Goal: Information Seeking & Learning: Learn about a topic

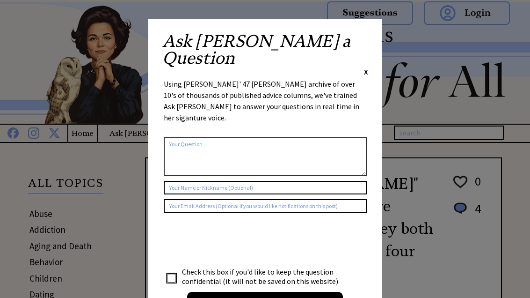
click at [368, 67] on span "X" at bounding box center [366, 71] width 4 height 9
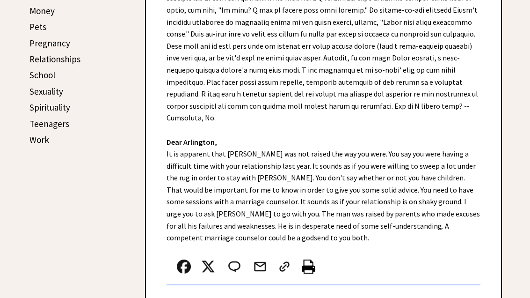
scroll to position [428, 0]
click at [349, 170] on div "Dear Ann Landers, Dear Arlington, It is apparent that Glenn was not raised the …" at bounding box center [323, 99] width 355 height 435
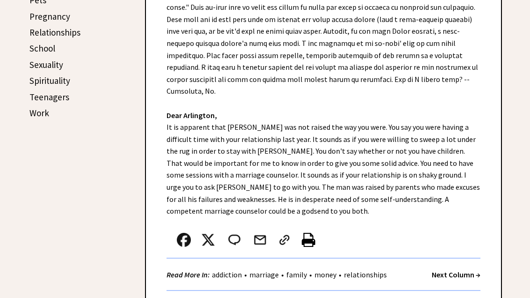
scroll to position [455, 0]
click at [341, 226] on div at bounding box center [313, 241] width 293 height 31
click at [352, 226] on div at bounding box center [313, 241] width 293 height 31
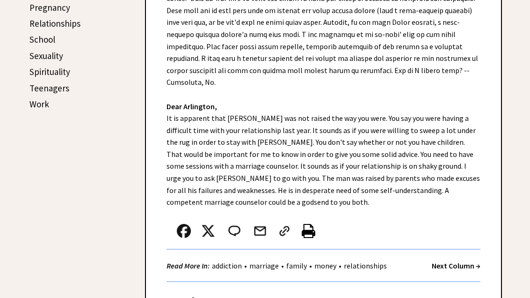
scroll to position [464, 0]
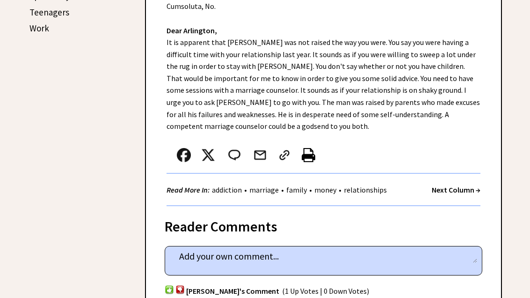
scroll to position [539, 0]
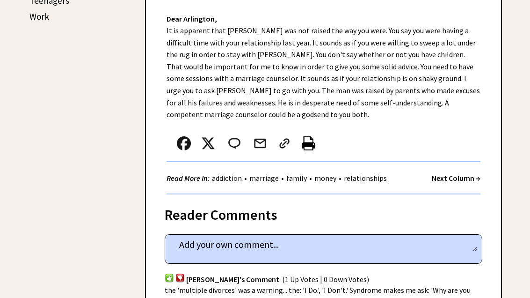
scroll to position [552, 0]
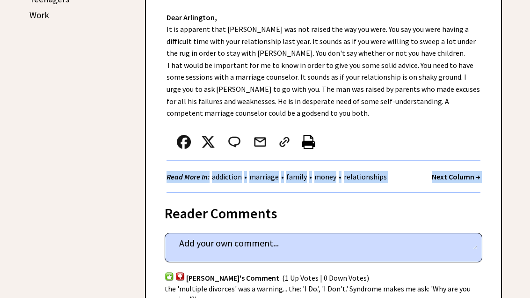
click at [420, 203] on div "Reader Comments" at bounding box center [324, 210] width 318 height 15
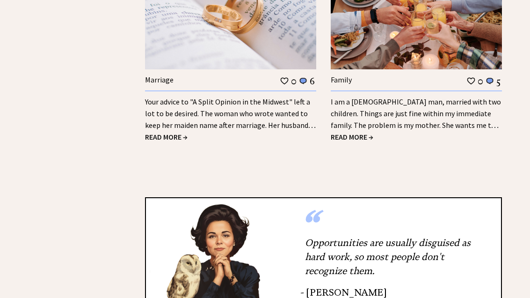
scroll to position [1747, 0]
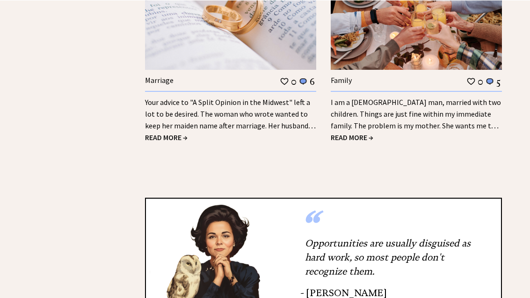
click at [364, 132] on span "READ MORE →" at bounding box center [352, 136] width 43 height 9
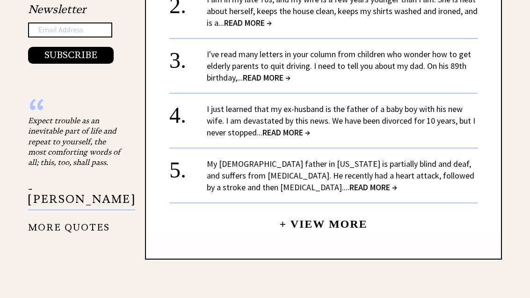
scroll to position [1101, 0]
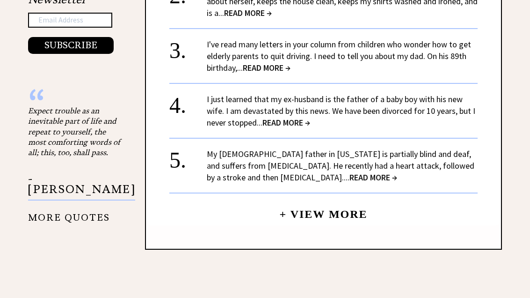
click at [356, 176] on div "My 89-year-old father in California is partially blind and deaf, and suffers fr…" at bounding box center [342, 165] width 271 height 35
click at [332, 215] on link "+ View More" at bounding box center [323, 210] width 88 height 20
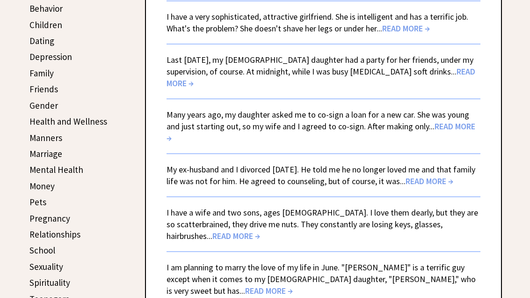
scroll to position [253, 0]
click at [428, 29] on span "READ MORE →" at bounding box center [406, 28] width 48 height 11
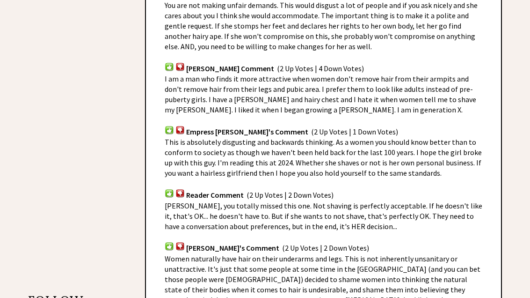
scroll to position [629, 0]
click at [333, 215] on span "Anne, you totally missed this one. Not shaving is perfectly acceptable. If he d…" at bounding box center [324, 216] width 318 height 30
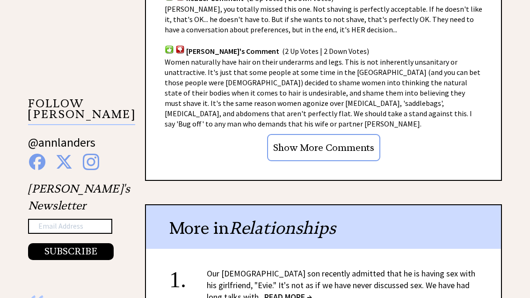
scroll to position [826, 0]
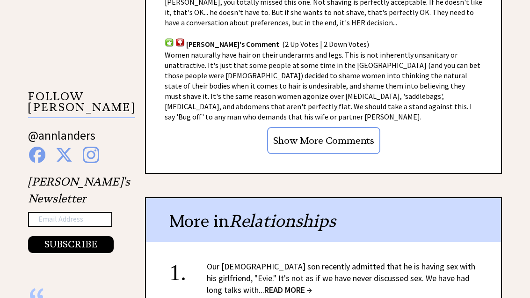
click at [357, 127] on input "Show More Comments" at bounding box center [323, 140] width 113 height 27
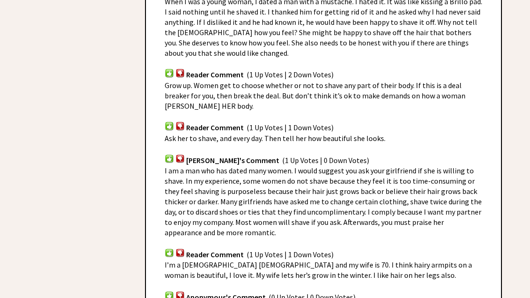
scroll to position [1269, 0]
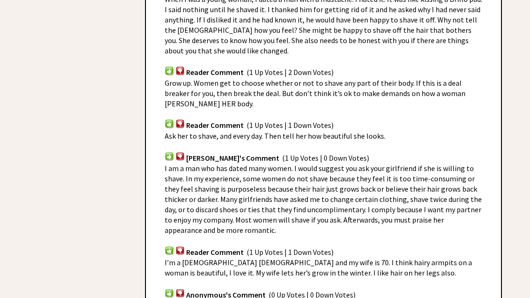
click at [342, 207] on div "I am a man who has dated many women. I would suggest you ask your girlfriend if…" at bounding box center [324, 199] width 318 height 72
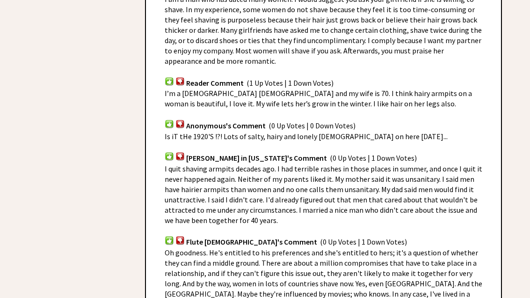
scroll to position [1438, 0]
click at [333, 247] on span "Oh goodness. He's entitled to his preferences and she's entitled to hers; it's …" at bounding box center [324, 282] width 318 height 71
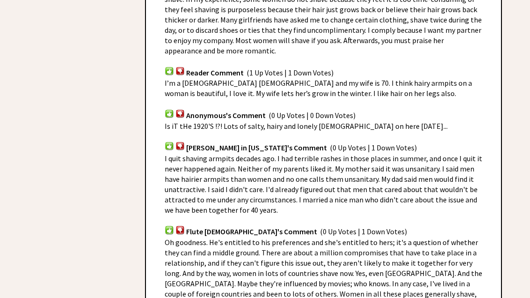
scroll to position [1449, 0]
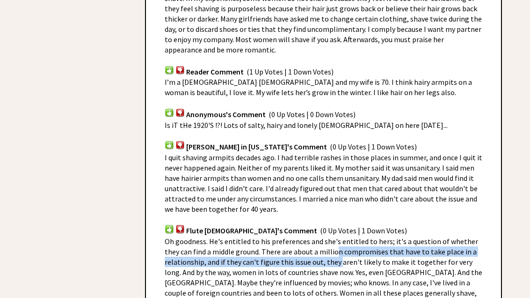
click at [336, 163] on span "I quit shaving armpits decades ago. I had terrible rashes in those places in su…" at bounding box center [324, 183] width 318 height 61
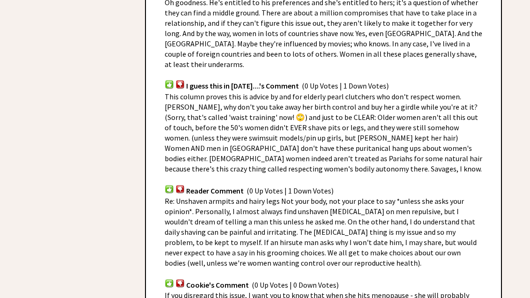
scroll to position [1688, 0]
click at [327, 268] on div "Cookie's Comment (0 Up Votes | 0 Down Votes)" at bounding box center [324, 279] width 318 height 22
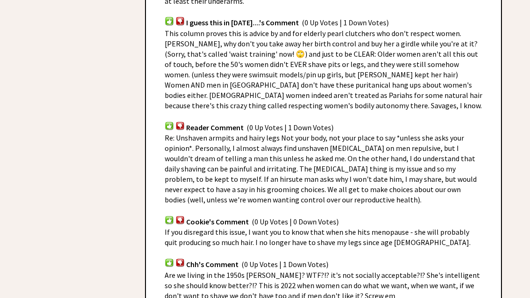
scroll to position [1751, 0]
click at [323, 270] on span "Are we living in the 1950s Ann? WTF?!? it's not socially acceptable?!? She's in…" at bounding box center [322, 285] width 315 height 30
click at [321, 270] on span "Are we living in the 1950s Ann? WTF?!? it's not socially acceptable?!? She's in…" at bounding box center [322, 285] width 315 height 30
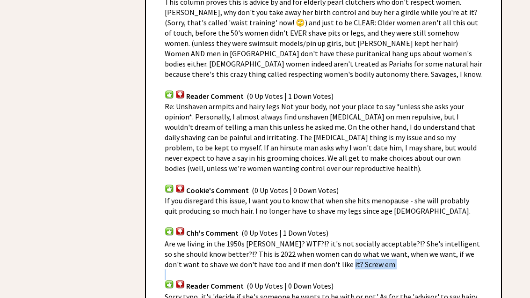
scroll to position [1782, 0]
click at [328, 196] on span "If you disregard this issue, I want you to know that when she hits menopause - …" at bounding box center [318, 206] width 306 height 20
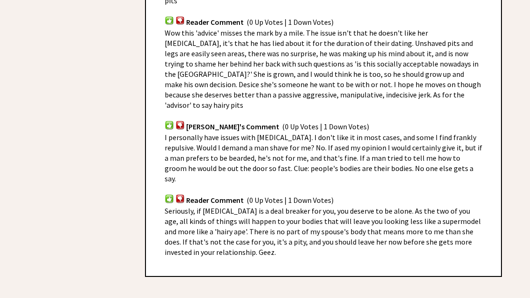
scroll to position [2089, 0]
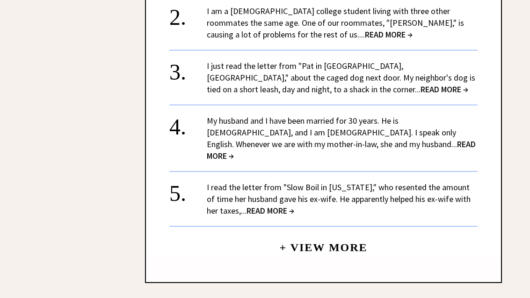
scroll to position [2556, 0]
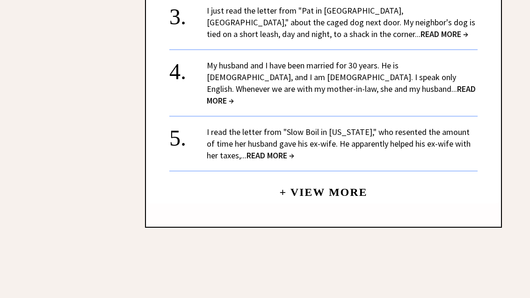
click at [298, 178] on link "+ View More" at bounding box center [323, 188] width 88 height 20
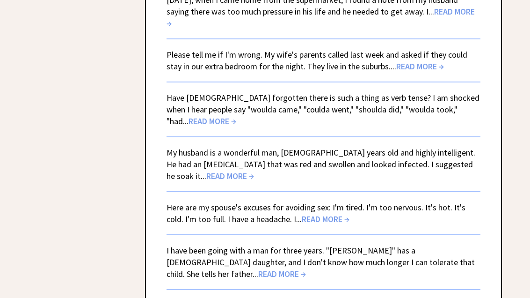
scroll to position [575, 0]
click at [413, 61] on span "READ MORE →" at bounding box center [420, 66] width 48 height 11
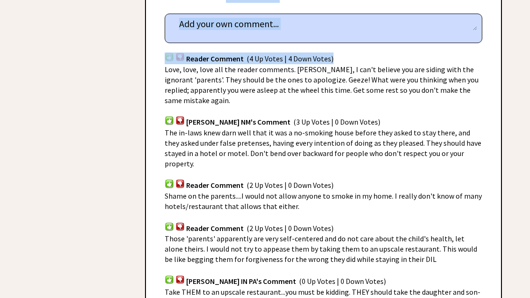
scroll to position [661, 0]
click at [357, 190] on div "Shame on the parents....I would not allow anyone to smoke in my home. I really …" at bounding box center [324, 200] width 318 height 21
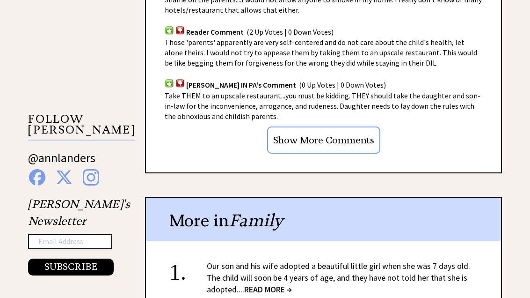
scroll to position [857, 0]
click at [361, 126] on input "Show More Comments" at bounding box center [323, 139] width 113 height 27
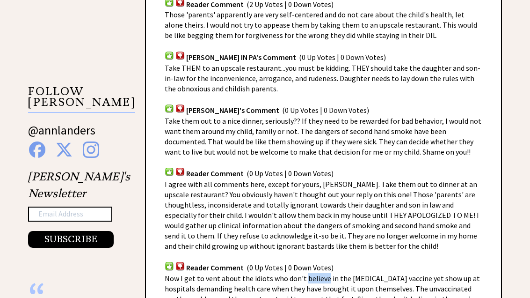
scroll to position [885, 0]
click at [329, 179] on span "I agree with all comments here, except for yours, Ann. Take them out to dinner …" at bounding box center [322, 214] width 314 height 71
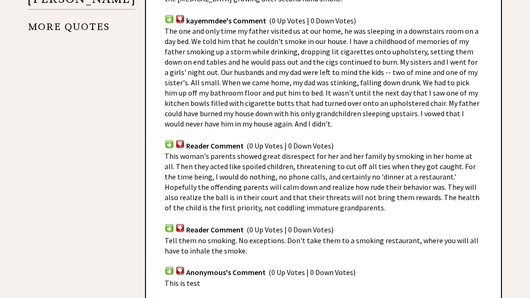
scroll to position [1256, 0]
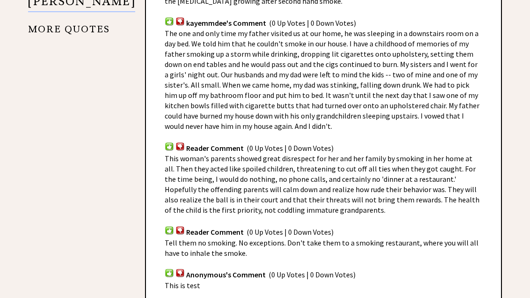
click at [323, 258] on div "Anonymous's Comment (0 Up Votes | 0 Down Votes)" at bounding box center [324, 269] width 318 height 22
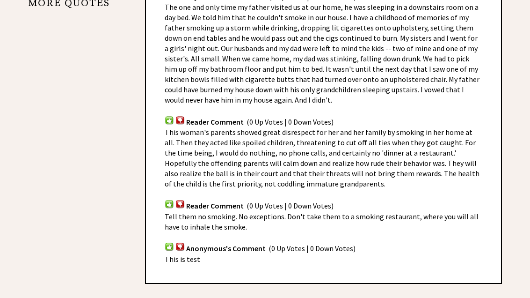
scroll to position [1282, 0]
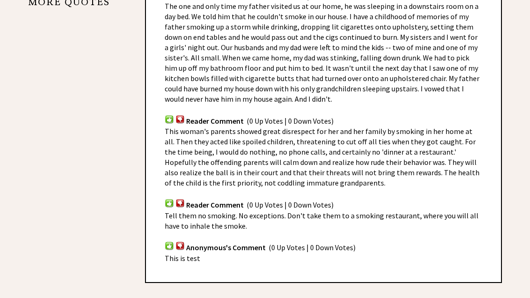
click at [338, 253] on div "This is test" at bounding box center [324, 258] width 318 height 10
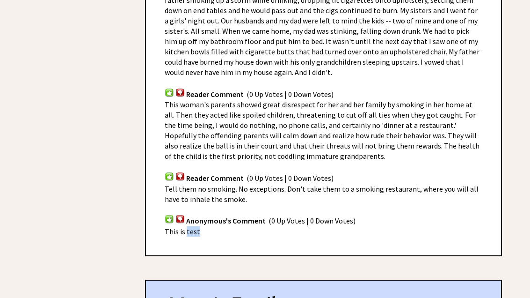
scroll to position [1309, 0]
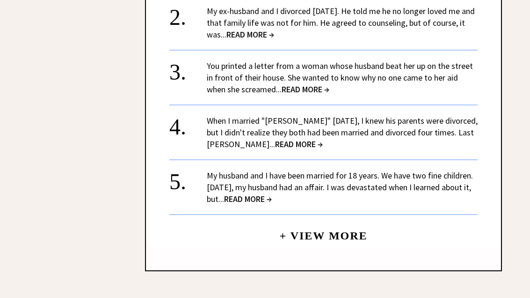
scroll to position [1734, 0]
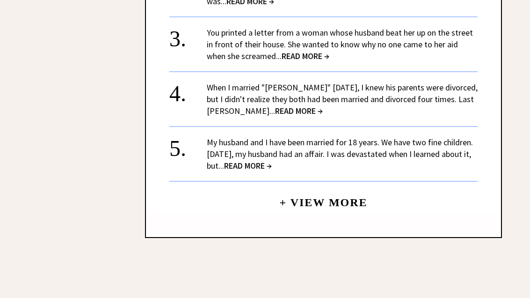
click at [341, 189] on link "+ View More" at bounding box center [323, 199] width 88 height 20
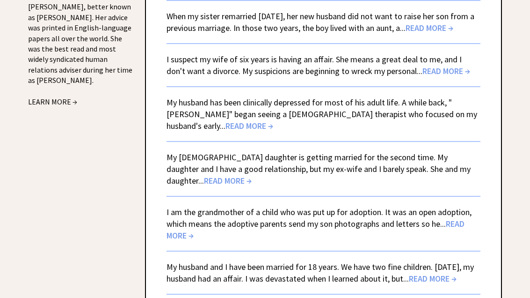
scroll to position [1126, 0]
click at [424, 65] on span "READ MORE →" at bounding box center [446, 70] width 48 height 11
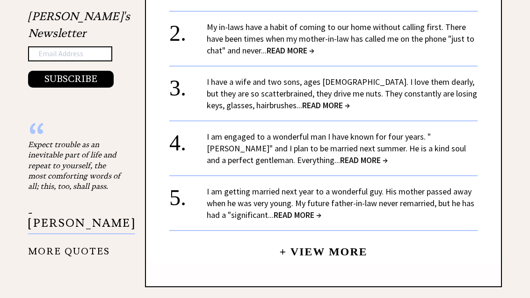
scroll to position [998, 0]
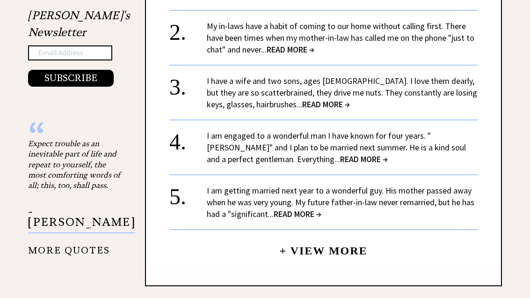
click at [291, 46] on span "READ MORE →" at bounding box center [291, 49] width 48 height 11
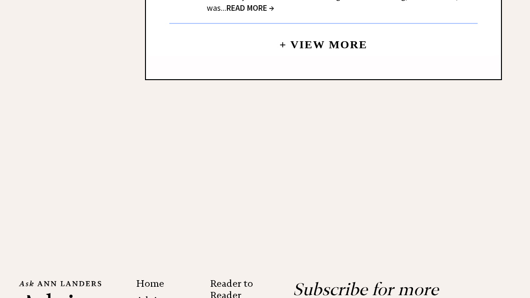
scroll to position [1283, 0]
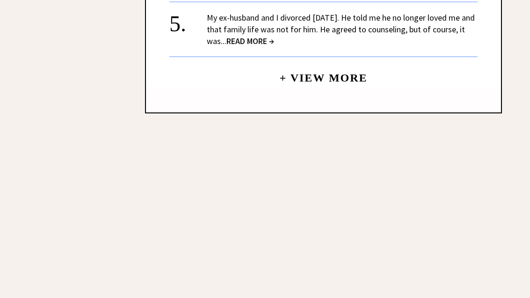
click at [349, 78] on link "+ View More" at bounding box center [323, 74] width 88 height 20
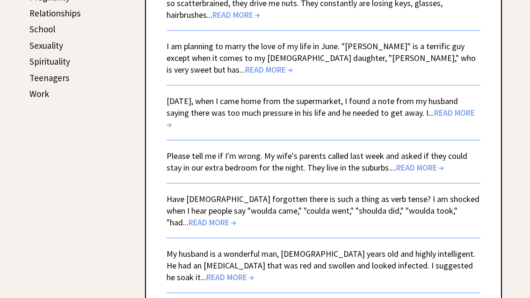
scroll to position [474, 0]
click at [48, 91] on link "Work" at bounding box center [39, 92] width 20 height 11
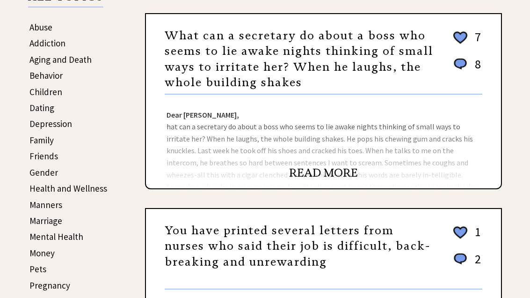
scroll to position [185, 0]
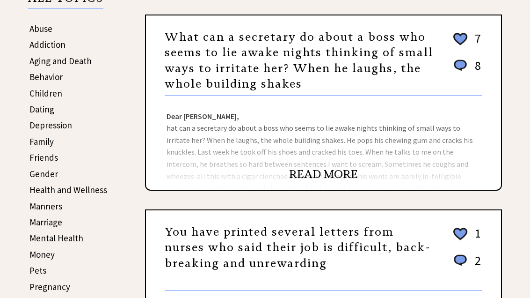
click at [334, 181] on link "READ MORE" at bounding box center [323, 174] width 69 height 14
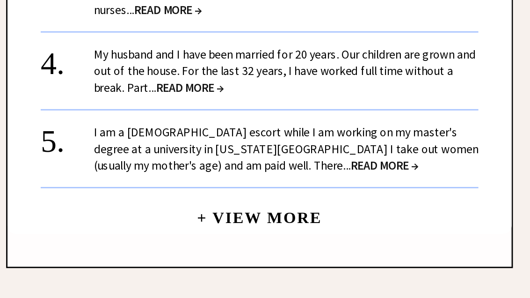
scroll to position [892, 0]
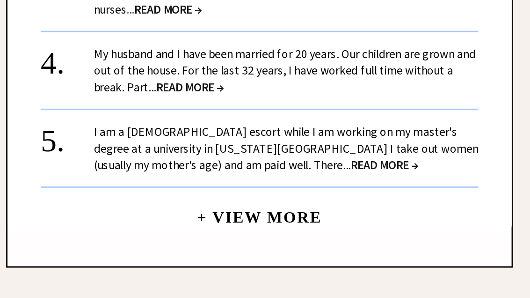
click at [388, 179] on span "READ MORE →" at bounding box center [412, 184] width 48 height 11
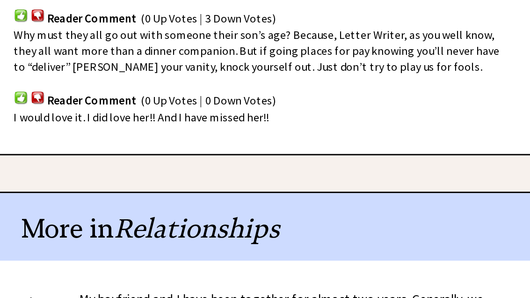
scroll to position [717, 0]
